Goal: Information Seeking & Learning: Learn about a topic

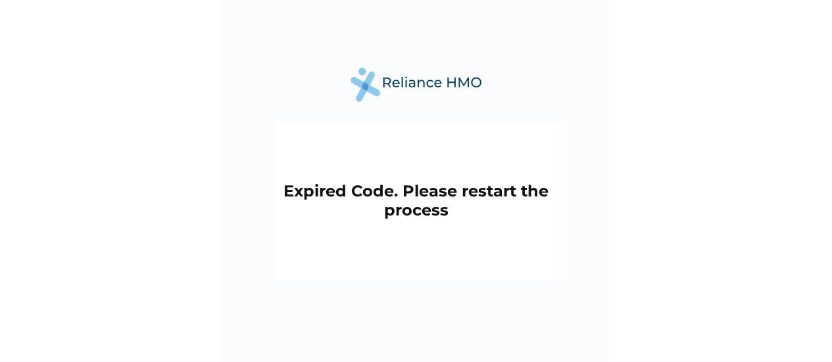
scroll to position [24, 0]
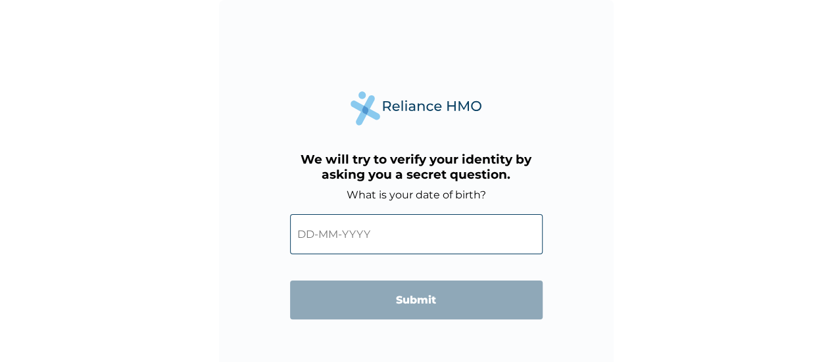
click at [442, 242] on input "text" at bounding box center [416, 234] width 252 height 40
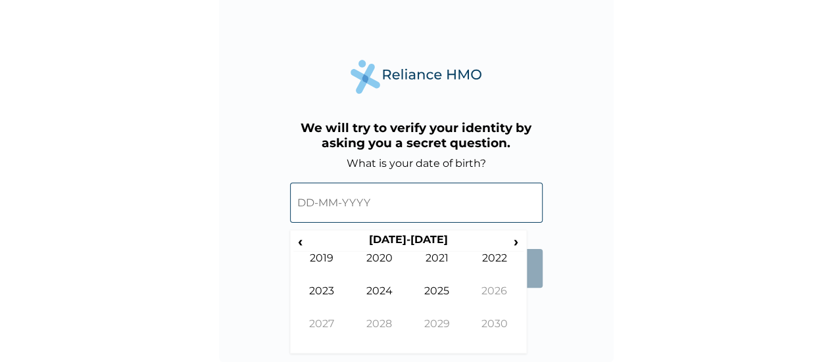
scroll to position [32, 0]
click at [296, 241] on span "‹" at bounding box center [300, 241] width 14 height 16
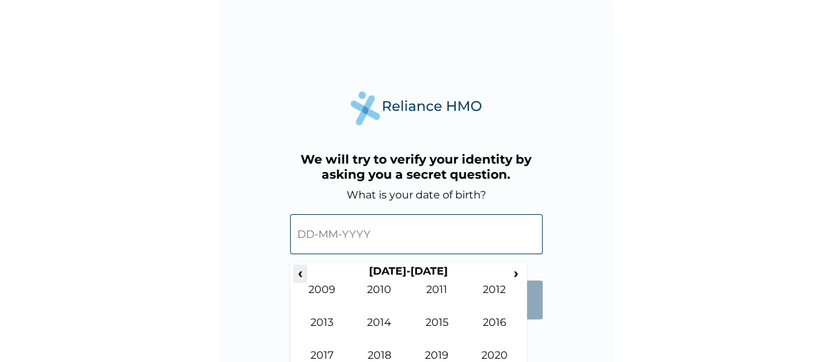
click at [298, 269] on span "‹" at bounding box center [300, 273] width 14 height 16
click at [450, 281] on th "[DATE]-[DATE]" at bounding box center [408, 274] width 202 height 18
click at [433, 292] on td "2001" at bounding box center [437, 299] width 58 height 33
click at [330, 325] on td "May" at bounding box center [322, 332] width 58 height 33
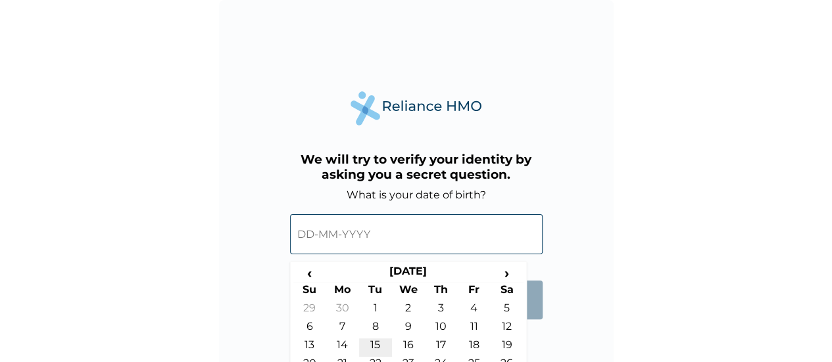
scroll to position [53, 0]
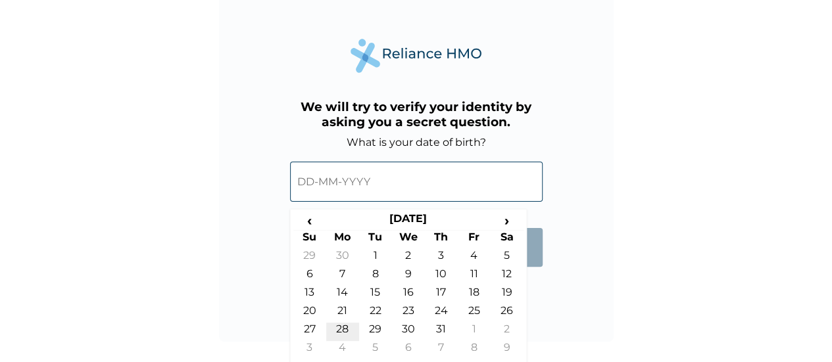
click at [348, 333] on td "28" at bounding box center [342, 332] width 33 height 18
type input "[DATE]"
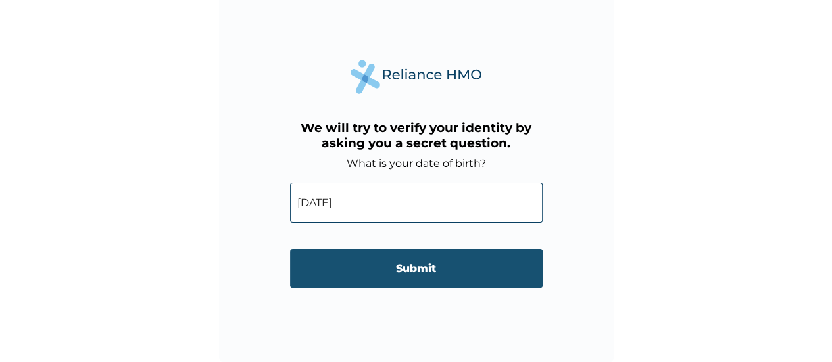
click at [417, 267] on input "Submit" at bounding box center [416, 268] width 252 height 39
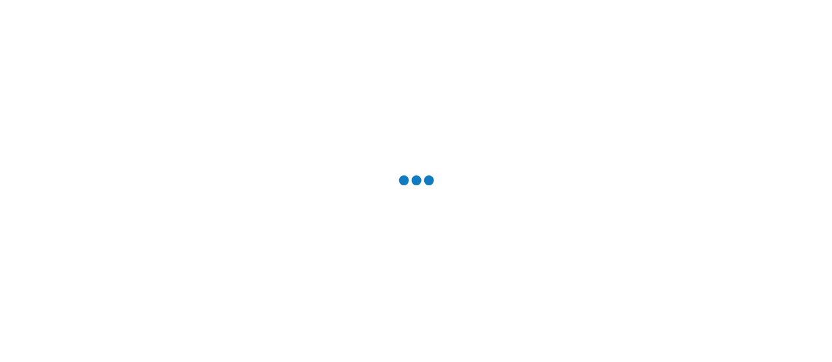
scroll to position [0, 0]
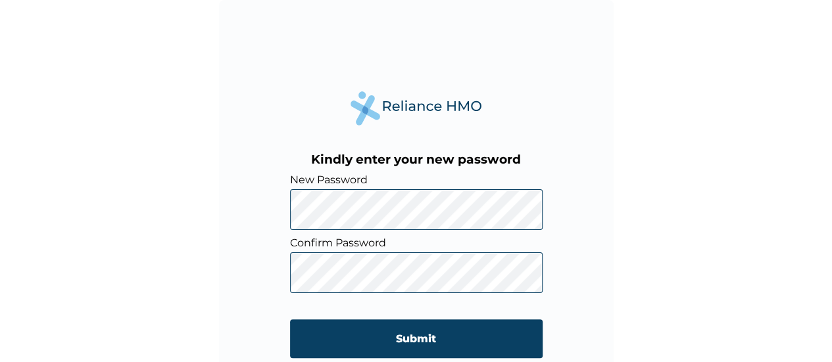
scroll to position [32, 0]
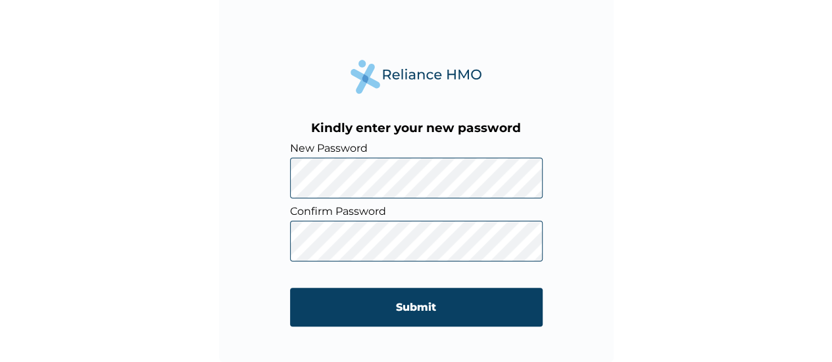
click at [381, 285] on form "New Password Confirm Password Submit" at bounding box center [416, 241] width 252 height 198
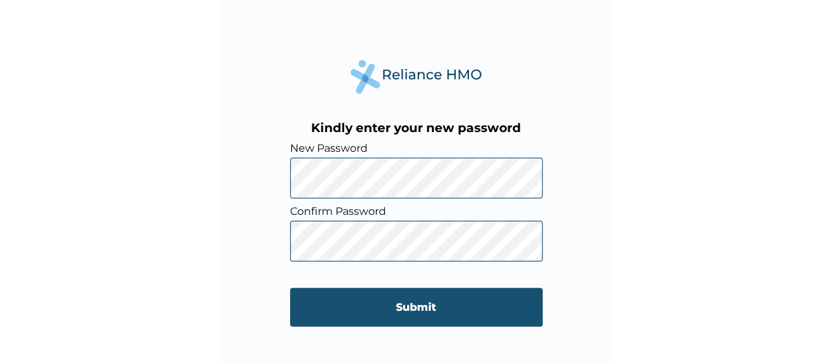
click at [424, 307] on input "Submit" at bounding box center [416, 307] width 252 height 39
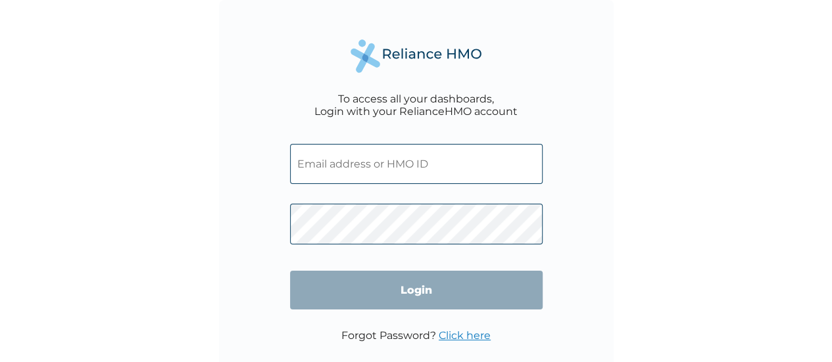
click at [378, 166] on input "text" at bounding box center [416, 164] width 252 height 40
type input "Ops1@lanigroup.com"
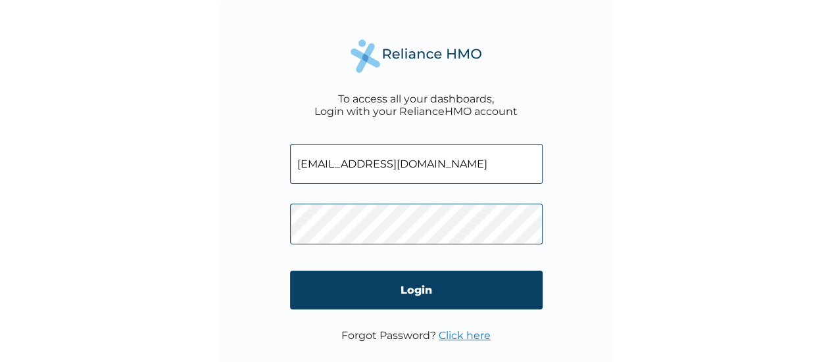
click input "Login" at bounding box center [416, 290] width 252 height 39
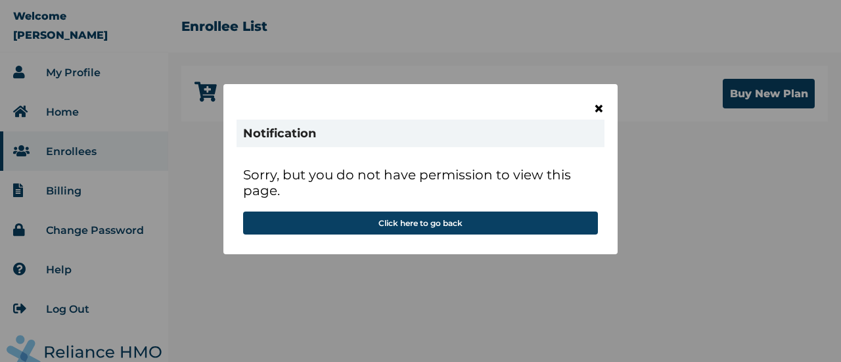
click at [594, 119] on span "×" at bounding box center [599, 108] width 11 height 22
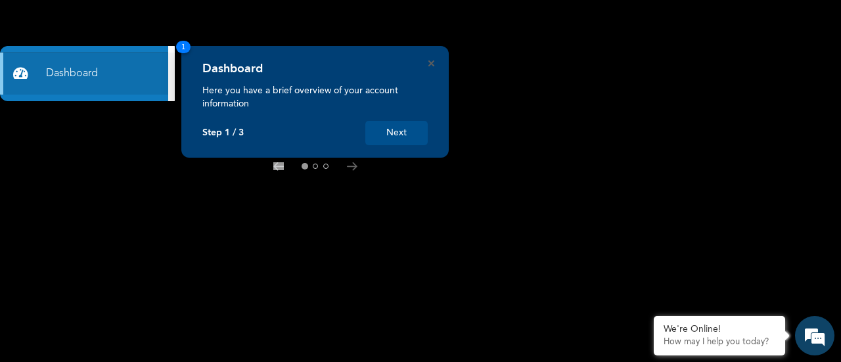
click at [243, 215] on rect at bounding box center [420, 181] width 841 height 362
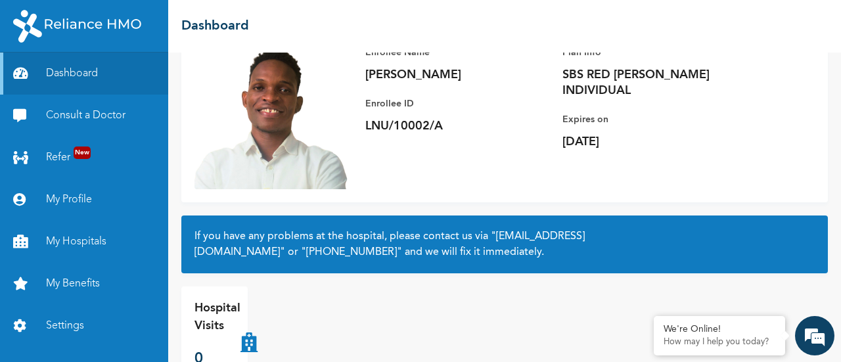
scroll to position [147, 0]
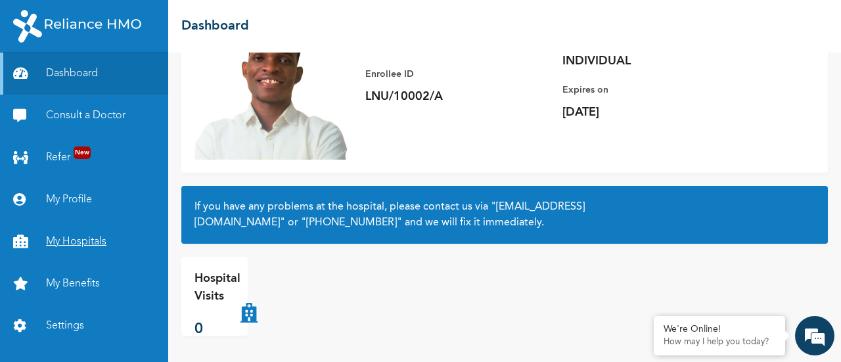
click at [78, 244] on link "My Hospitals" at bounding box center [84, 242] width 168 height 42
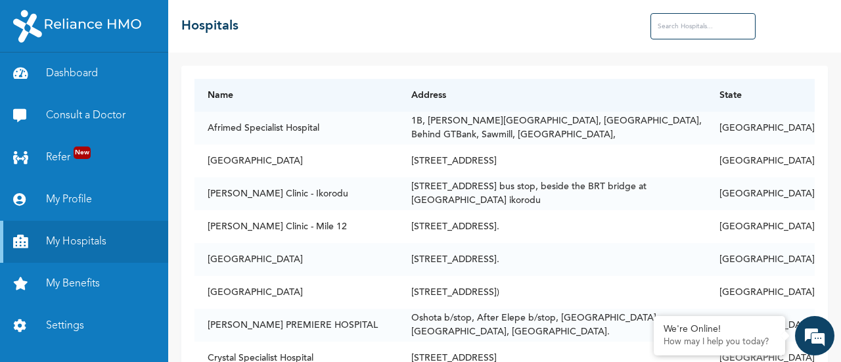
click at [659, 16] on input "text" at bounding box center [703, 26] width 105 height 26
click at [674, 26] on input "text" at bounding box center [703, 26] width 105 height 26
click at [73, 206] on link "My Profile" at bounding box center [84, 200] width 168 height 42
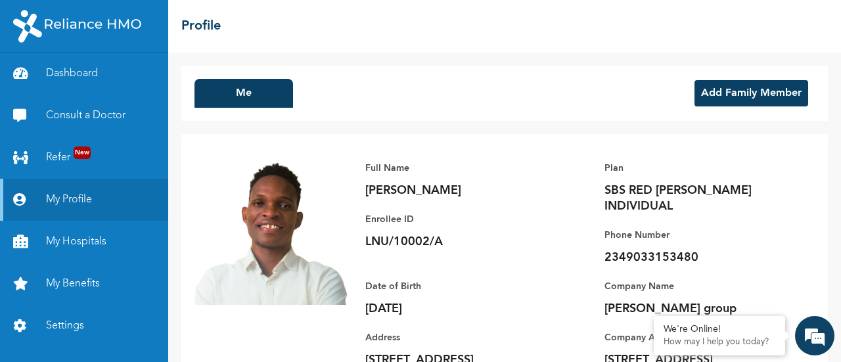
click at [695, 87] on button "Add Family Member" at bounding box center [752, 93] width 114 height 26
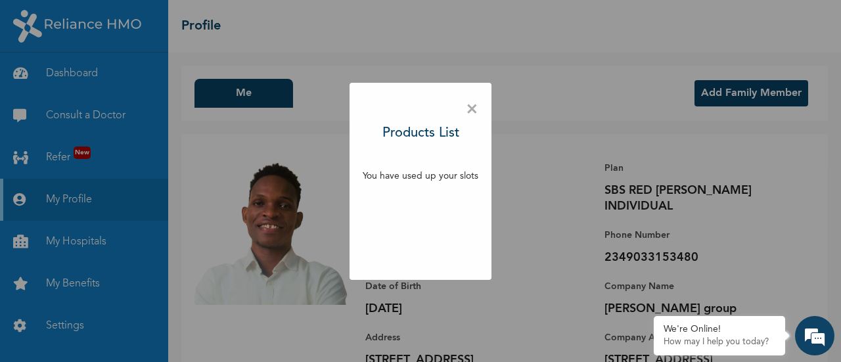
click at [467, 107] on span "×" at bounding box center [472, 110] width 12 height 28
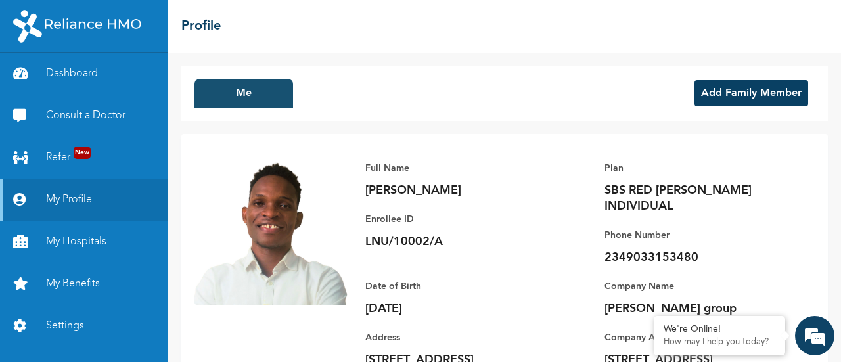
click at [237, 93] on button "Me" at bounding box center [244, 93] width 99 height 29
click at [77, 74] on link "Dashboard" at bounding box center [84, 74] width 168 height 42
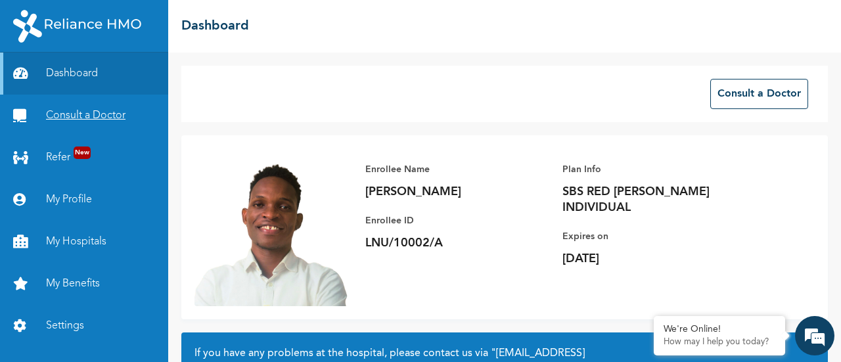
click at [83, 122] on link "Consult a Doctor" at bounding box center [84, 116] width 168 height 42
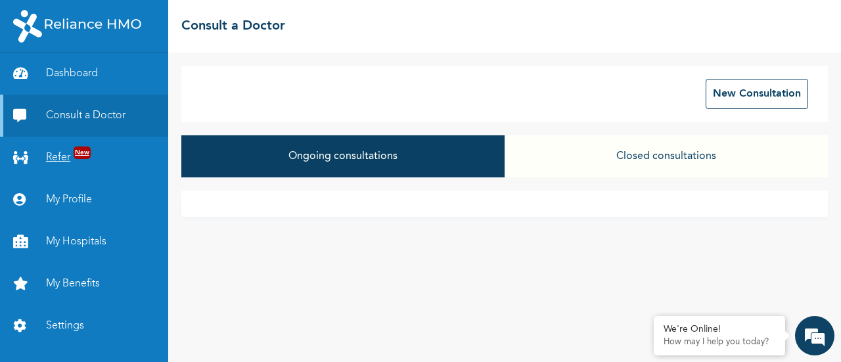
click at [58, 168] on link "Refer New" at bounding box center [84, 158] width 168 height 42
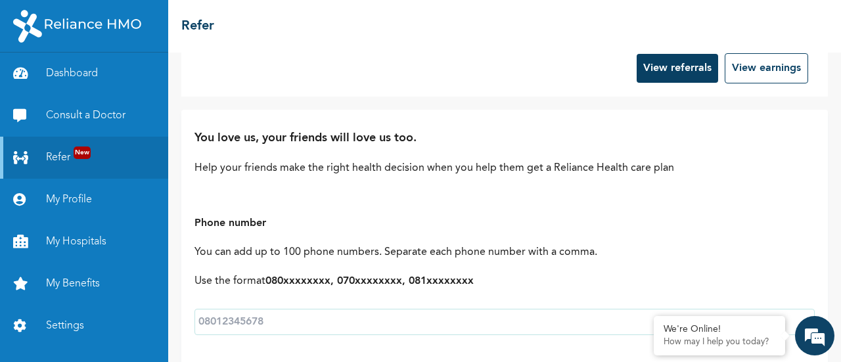
scroll to position [25, 0]
click at [64, 201] on link "My Profile" at bounding box center [84, 200] width 168 height 42
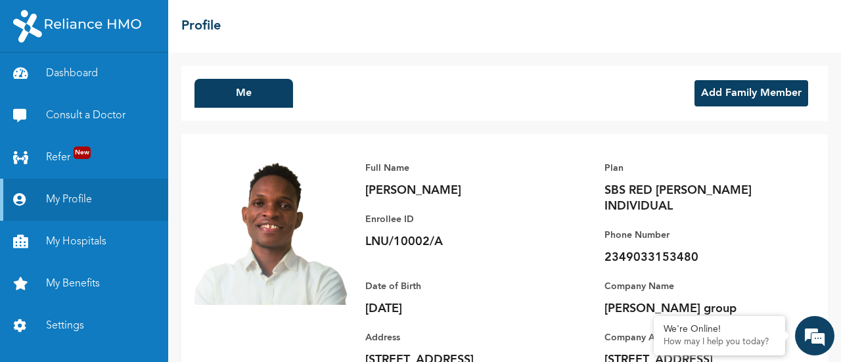
scroll to position [58, 0]
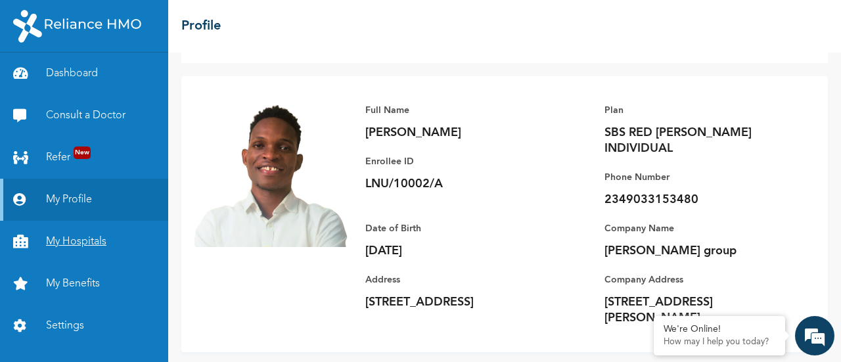
click at [43, 236] on link "My Hospitals" at bounding box center [84, 242] width 168 height 42
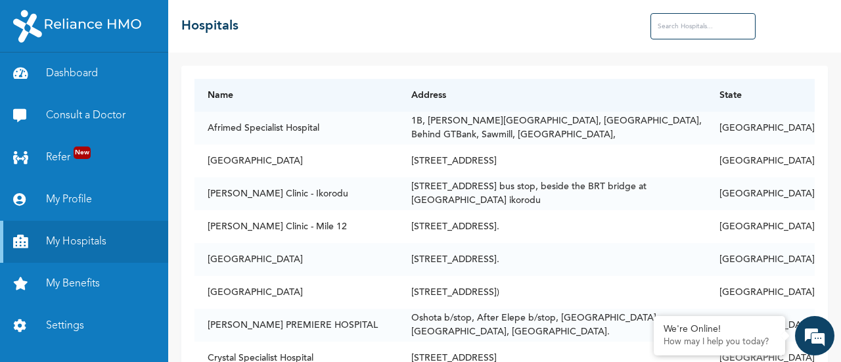
click at [686, 24] on input "text" at bounding box center [703, 26] width 105 height 26
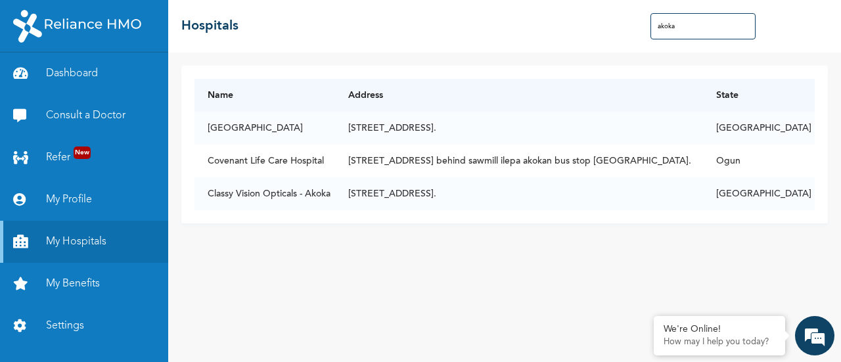
type input "akoka"
click at [542, 182] on td "[STREET_ADDRESS]." at bounding box center [519, 193] width 368 height 33
click at [551, 193] on td "[STREET_ADDRESS]." at bounding box center [519, 193] width 368 height 33
click at [793, 191] on td "[GEOGRAPHIC_DATA]" at bounding box center [759, 193] width 112 height 33
click at [254, 187] on td "Classy Vision Opticals - Akoka" at bounding box center [265, 193] width 141 height 33
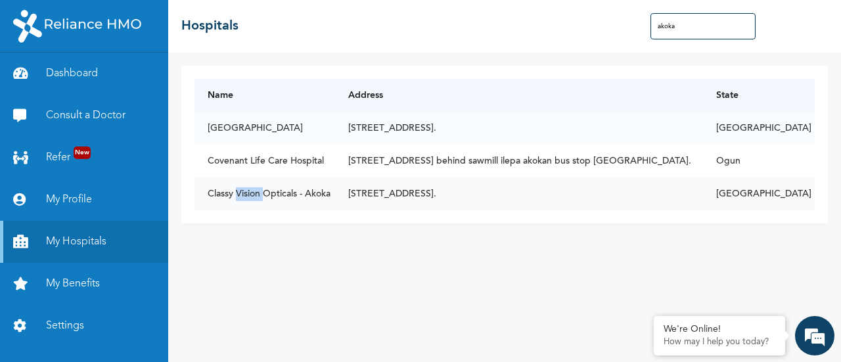
click at [254, 187] on td "Classy Vision Opticals - Akoka" at bounding box center [265, 193] width 141 height 33
drag, startPoint x: 254, startPoint y: 187, endPoint x: 281, endPoint y: 195, distance: 28.1
click at [281, 195] on td "Classy Vision Opticals - Akoka" at bounding box center [265, 193] width 141 height 33
click at [87, 298] on link "My Benefits" at bounding box center [84, 284] width 168 height 42
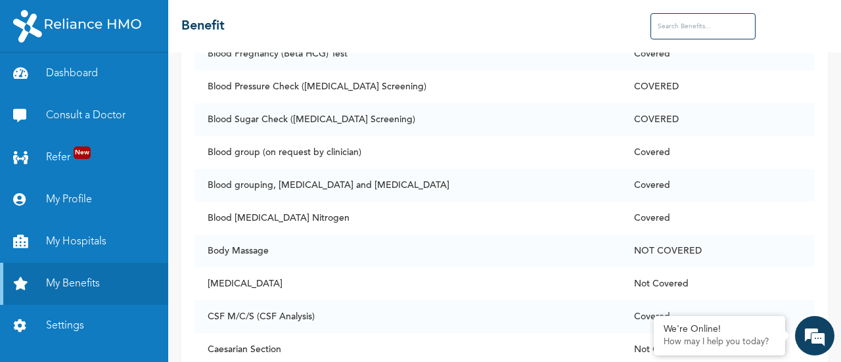
scroll to position [1055, 0]
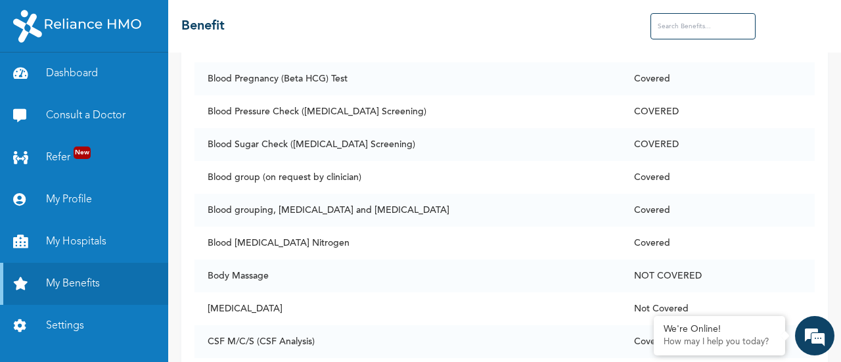
click at [677, 24] on input "text" at bounding box center [703, 26] width 105 height 26
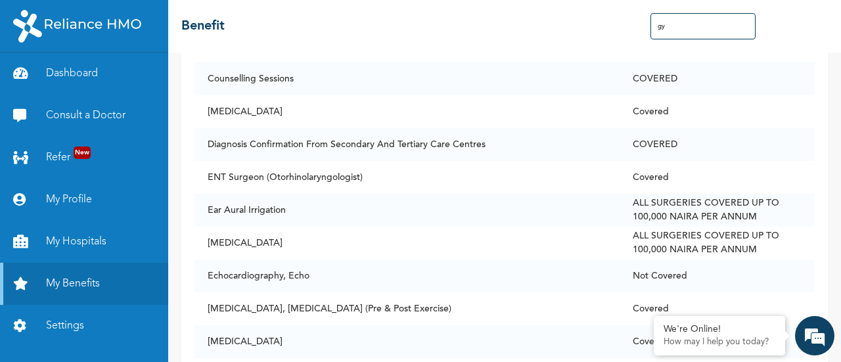
scroll to position [0, 0]
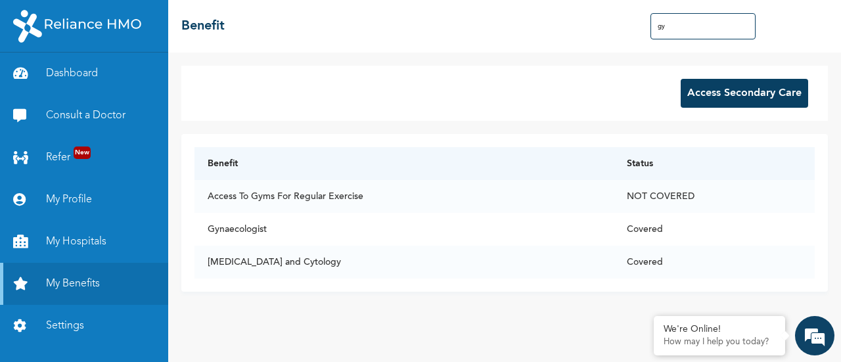
type input "g"
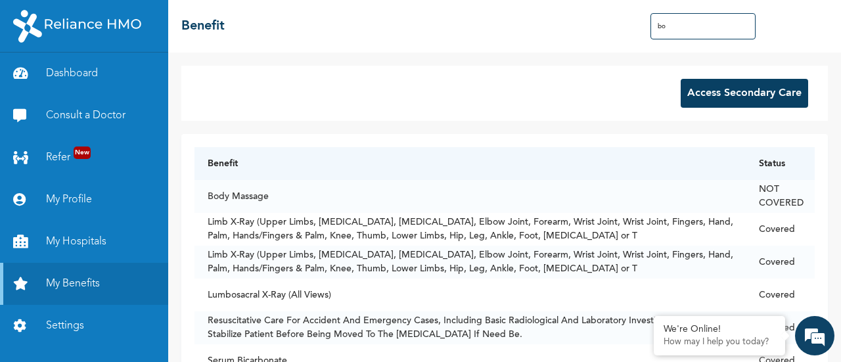
type input "b"
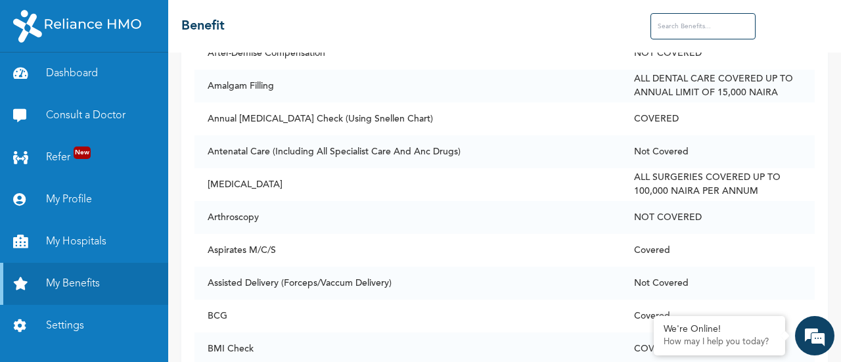
scroll to position [529, 0]
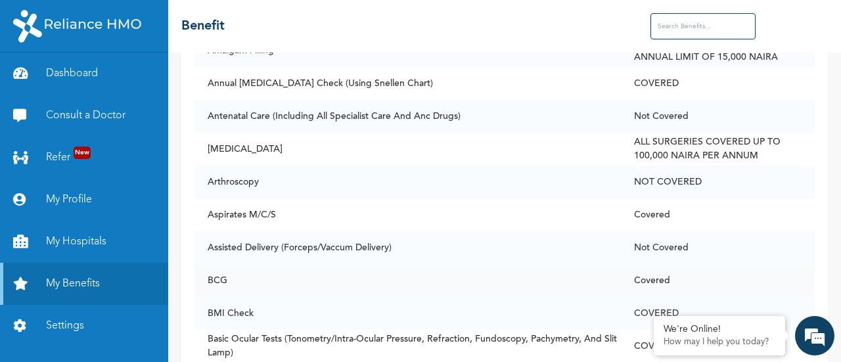
click at [740, 264] on td "Covered" at bounding box center [718, 280] width 194 height 33
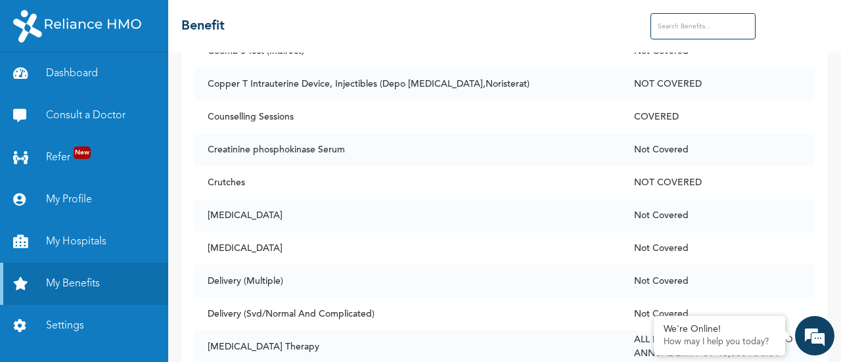
scroll to position [2046, 0]
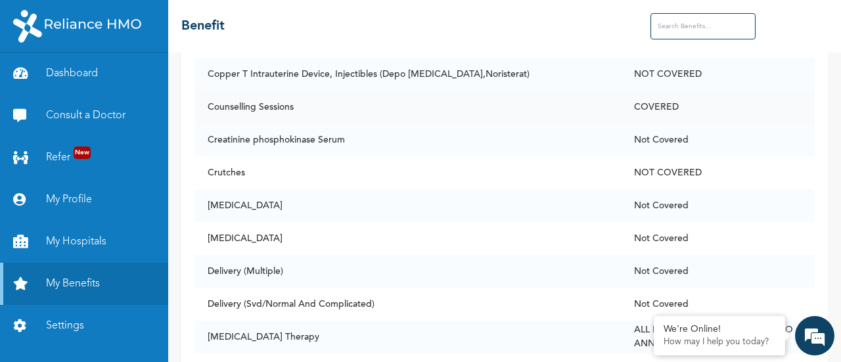
click at [525, 112] on td "Counselling Sessions" at bounding box center [408, 107] width 427 height 33
click at [266, 99] on td "Counselling Sessions" at bounding box center [408, 107] width 427 height 33
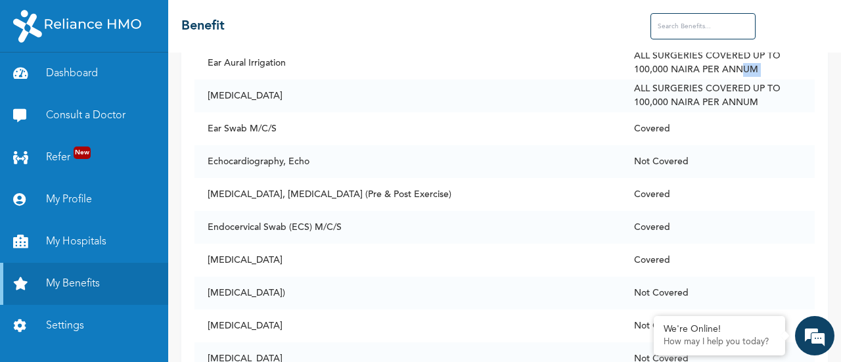
scroll to position [2610, 0]
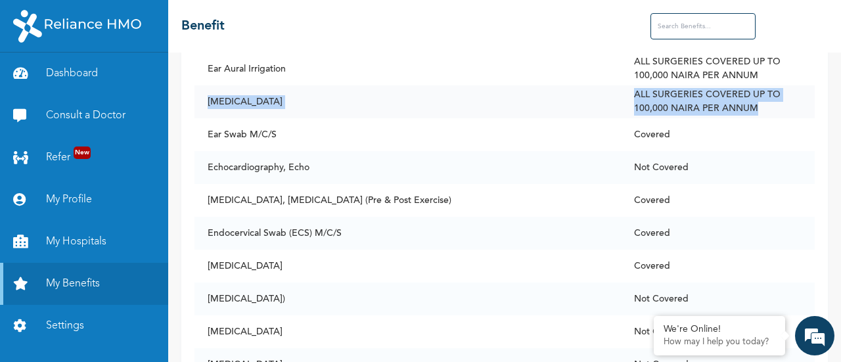
drag, startPoint x: 246, startPoint y: 89, endPoint x: 767, endPoint y: 99, distance: 520.8
click at [767, 99] on tr "[MEDICAL_DATA] ALL SURGERIES COVERED UP TO 100,000 NAIRA PER ANNUM" at bounding box center [505, 101] width 621 height 33
copy tr "[MEDICAL_DATA] ALL SURGERIES COVERED UP TO 100,000 NAIRA PER ANNUM"
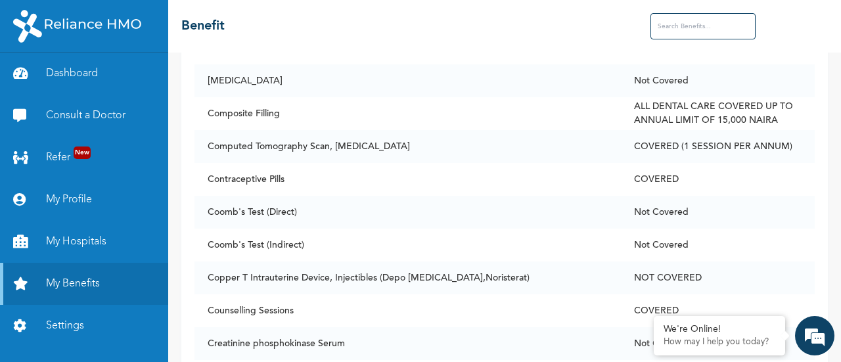
scroll to position [1850, 0]
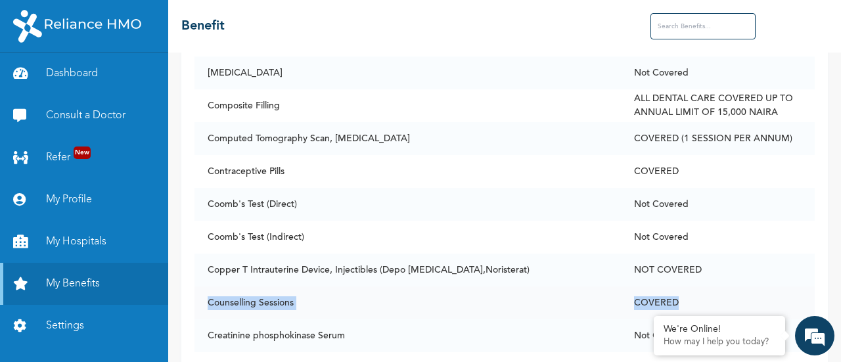
drag, startPoint x: 201, startPoint y: 293, endPoint x: 699, endPoint y: 302, distance: 498.4
click at [699, 303] on tr "Counselling Sessions COVERED" at bounding box center [505, 303] width 621 height 33
copy tr "Counselling Sessions COVERED"
